Goal: Task Accomplishment & Management: Manage account settings

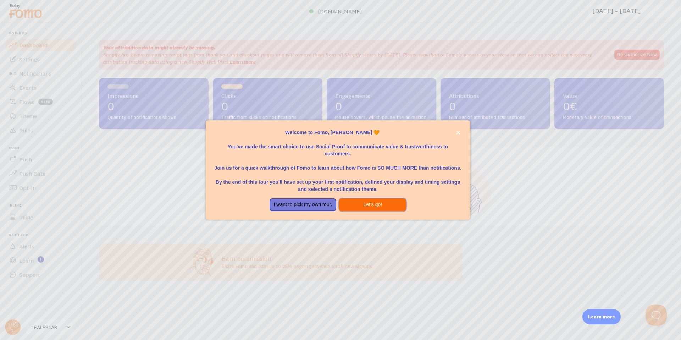
click at [364, 199] on button "Let's go!" at bounding box center [372, 204] width 67 height 13
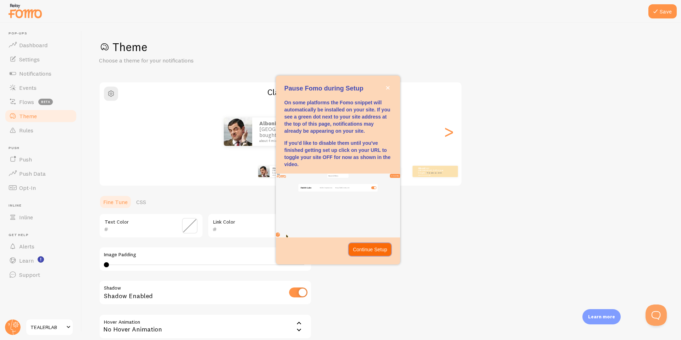
click at [364, 252] on p "Continue Setup" at bounding box center [370, 249] width 34 height 7
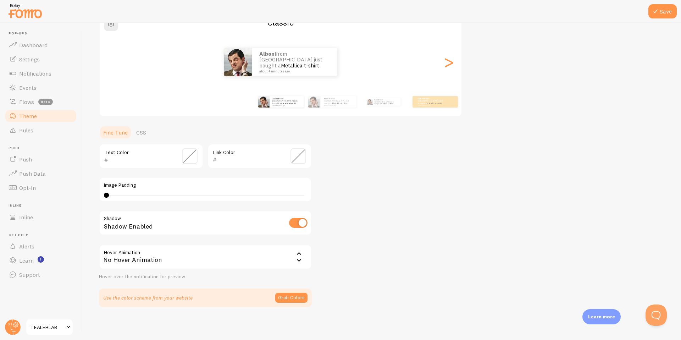
scroll to position [71, 0]
click at [194, 156] on span at bounding box center [190, 155] width 16 height 16
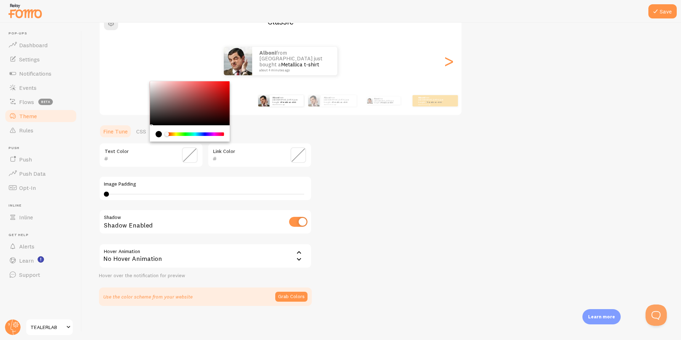
click at [160, 134] on div "current color is #000000" at bounding box center [159, 134] width 6 height 6
type input "000000"
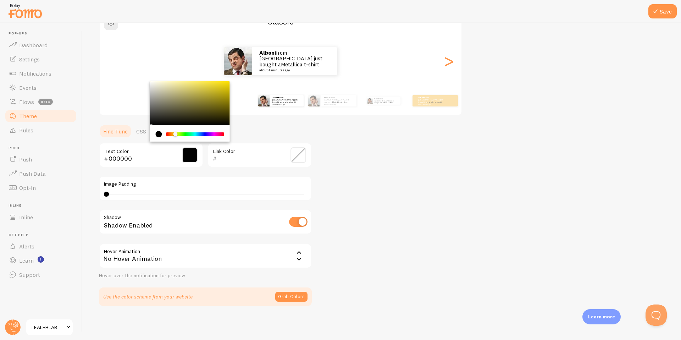
drag, startPoint x: 167, startPoint y: 136, endPoint x: 163, endPoint y: 136, distance: 3.9
click at [163, 136] on div "Chrome color picker" at bounding box center [190, 134] width 68 height 6
drag, startPoint x: 173, startPoint y: 135, endPoint x: 163, endPoint y: 135, distance: 9.9
click at [163, 135] on div "Chrome color picker" at bounding box center [190, 134] width 68 height 6
click at [243, 153] on div "Link Color" at bounding box center [260, 155] width 104 height 25
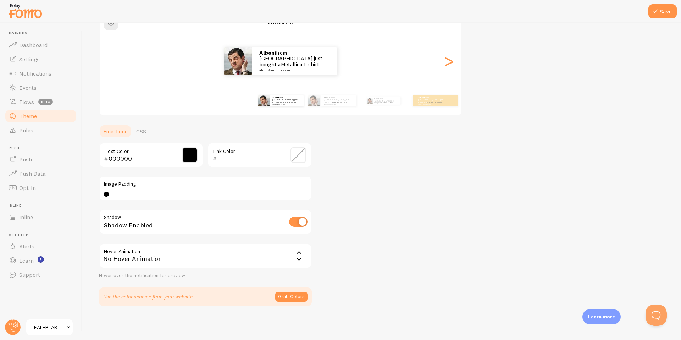
click at [296, 156] on span at bounding box center [299, 155] width 16 height 16
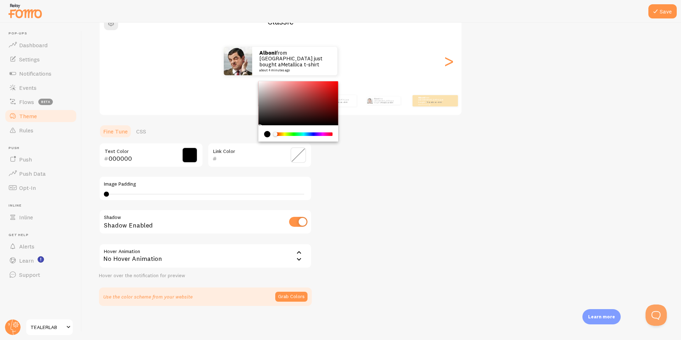
type input "000000"
drag, startPoint x: 275, startPoint y: 134, endPoint x: 262, endPoint y: 136, distance: 13.6
click at [262, 136] on div "Chrome color picker" at bounding box center [299, 133] width 80 height 16
click at [370, 188] on div "Theme Choose a theme for your notifications Classic alboni from [GEOGRAPHIC_DAT…" at bounding box center [381, 137] width 565 height 337
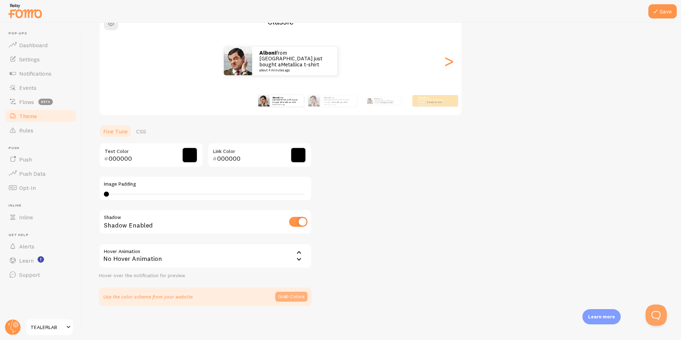
click at [295, 295] on button "Grab Colors" at bounding box center [291, 297] width 32 height 10
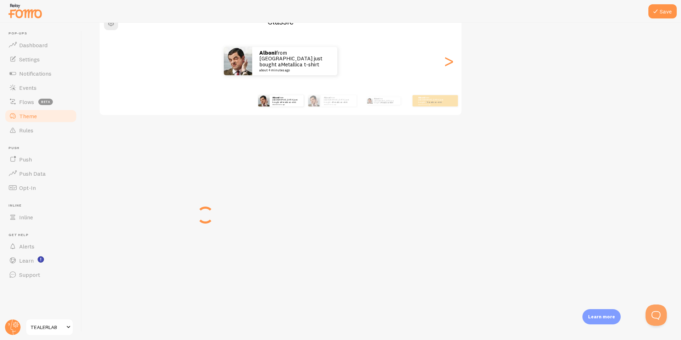
scroll to position [68, 0]
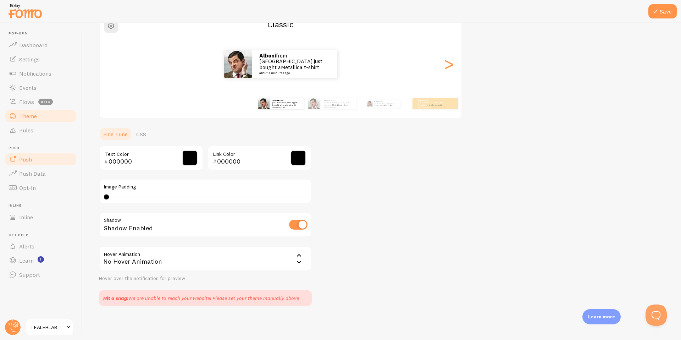
click at [60, 162] on link "Push" at bounding box center [40, 159] width 73 height 14
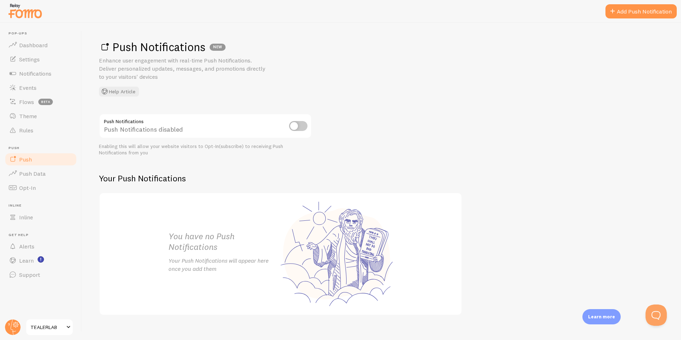
click at [295, 128] on input "checkbox" at bounding box center [298, 126] width 18 height 10
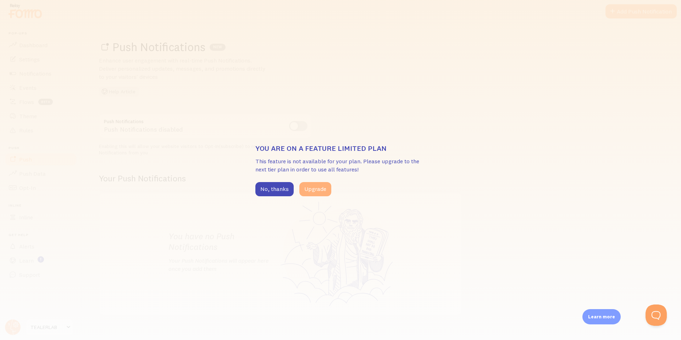
click at [313, 190] on button "Upgrade" at bounding box center [316, 189] width 32 height 14
